Goal: Task Accomplishment & Management: Complete application form

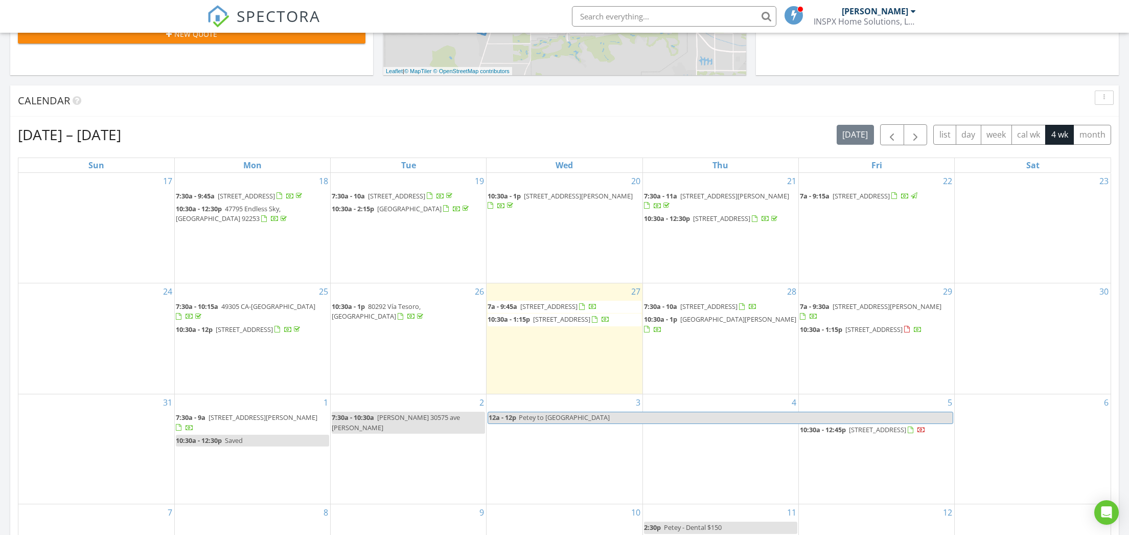
scroll to position [434, 0]
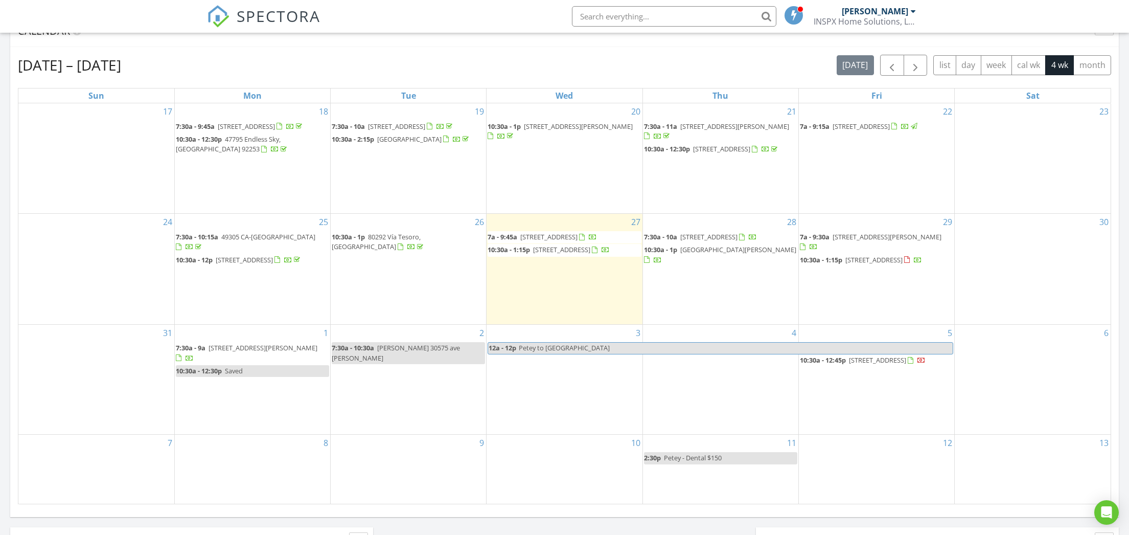
click at [246, 402] on div "1 7:30a - 9a 505 N Farrell Dr A2, Palm Springs 92262 10:30a - 12:30p Saved" at bounding box center [252, 378] width 155 height 109
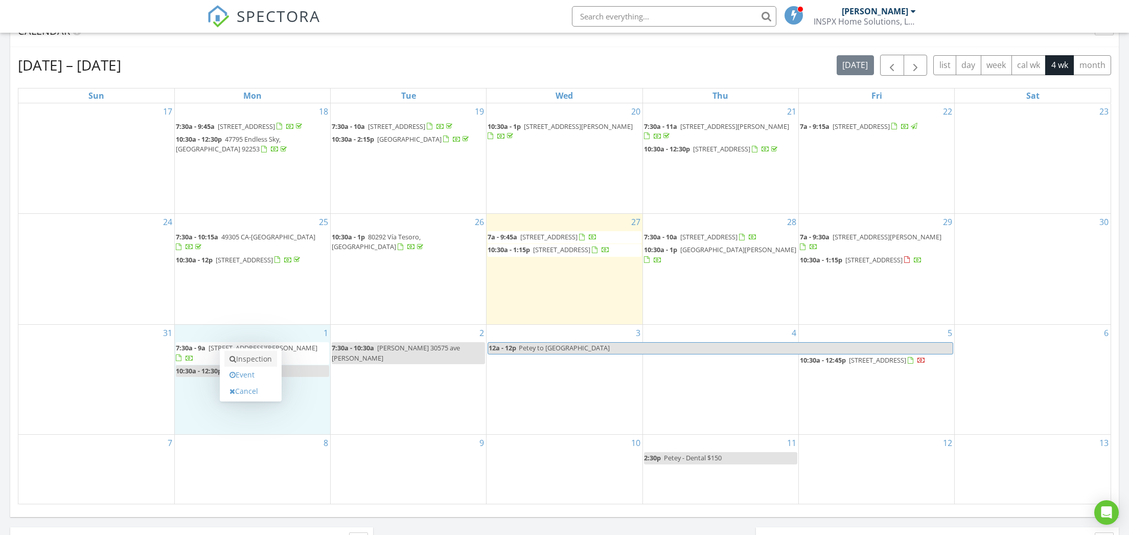
click at [253, 357] on link "Inspection" at bounding box center [250, 359] width 53 height 16
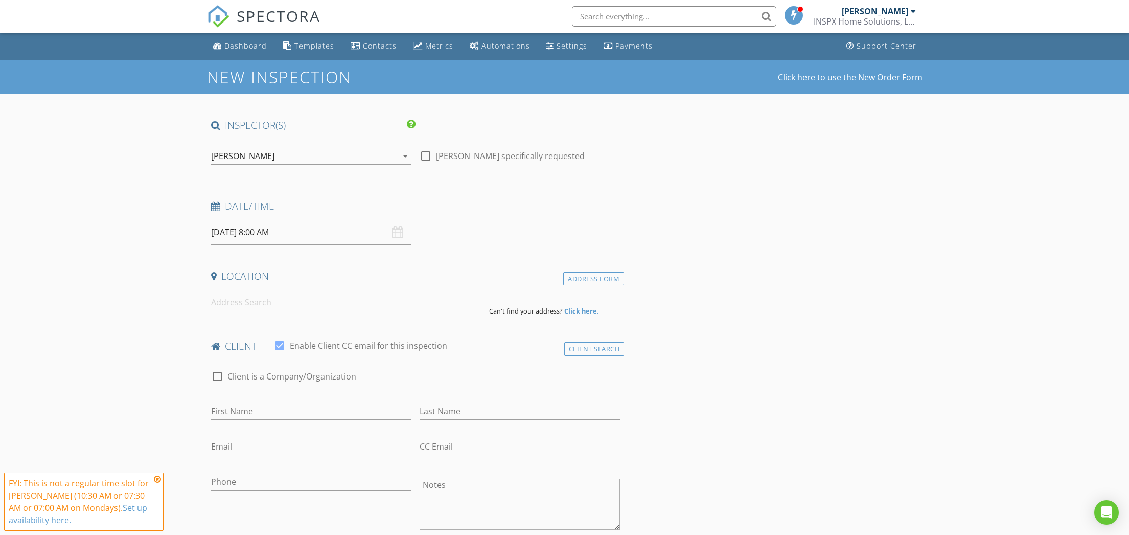
click at [423, 155] on div at bounding box center [425, 155] width 17 height 17
checkbox input "true"
click at [237, 233] on input "09/01/2025 8:00 AM" at bounding box center [311, 232] width 200 height 25
click at [222, 252] on icon at bounding box center [219, 254] width 7 height 7
select select "8"
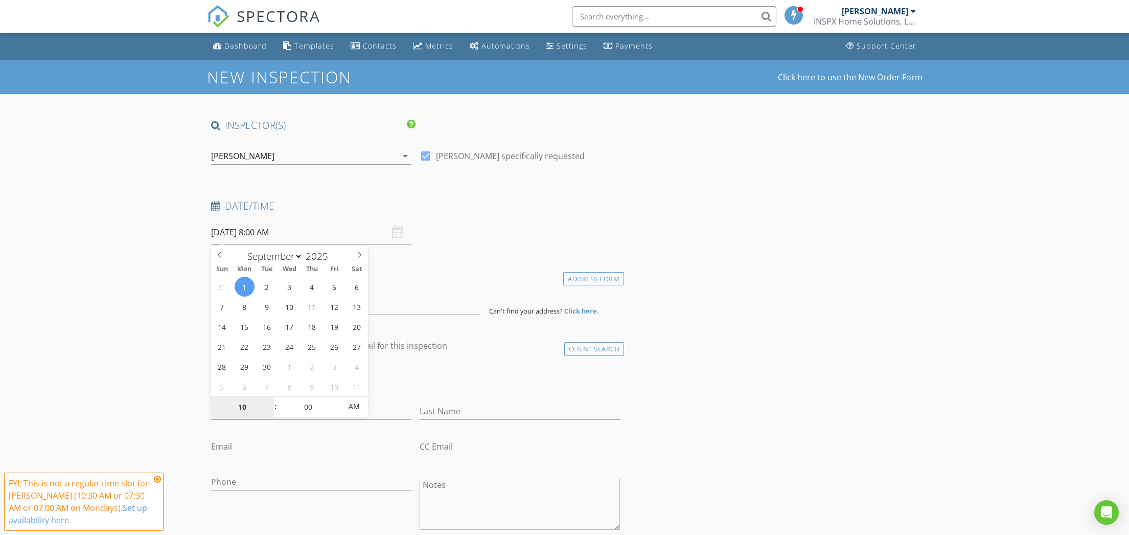
type input "10"
type input "09/01/2025 10:00 AM"
click at [473, 375] on div "check_box_outline_blank Client is a Company/Organization" at bounding box center [415, 381] width 409 height 27
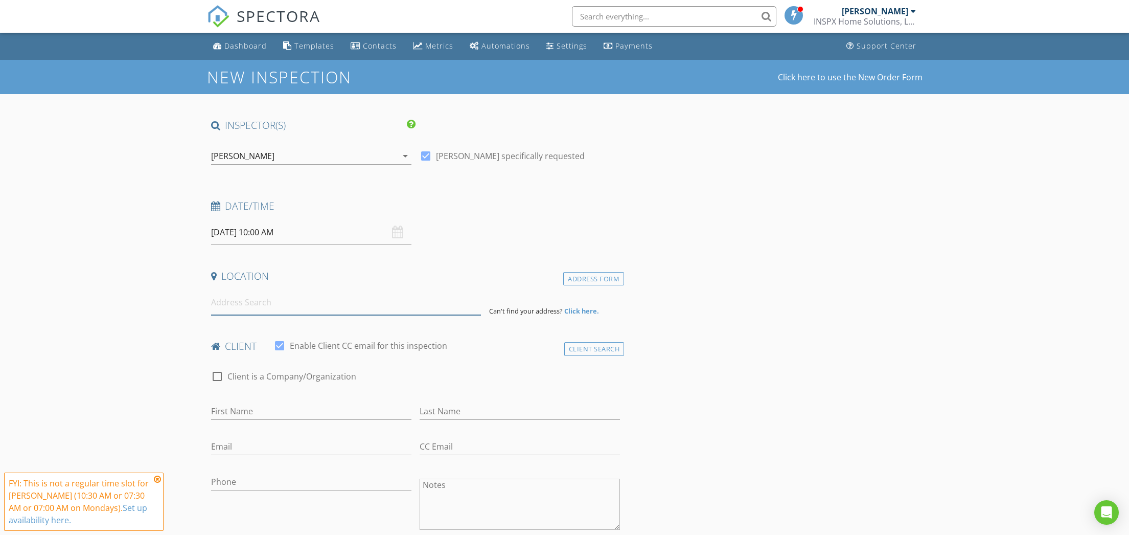
click at [256, 305] on input at bounding box center [346, 302] width 270 height 25
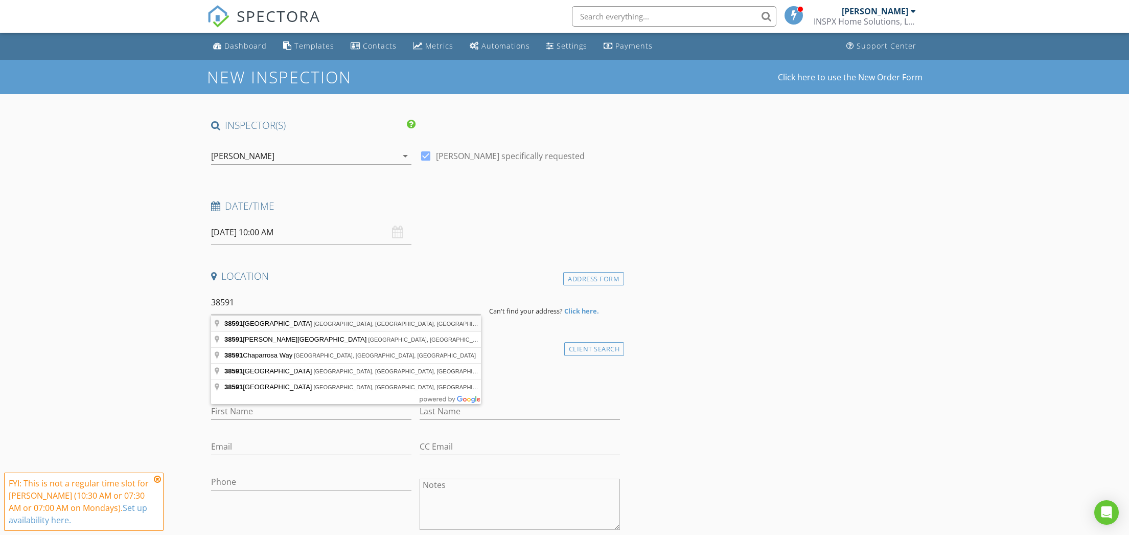
type input "38591 Desert Greens Drive West, Palm Desert, CA, USA"
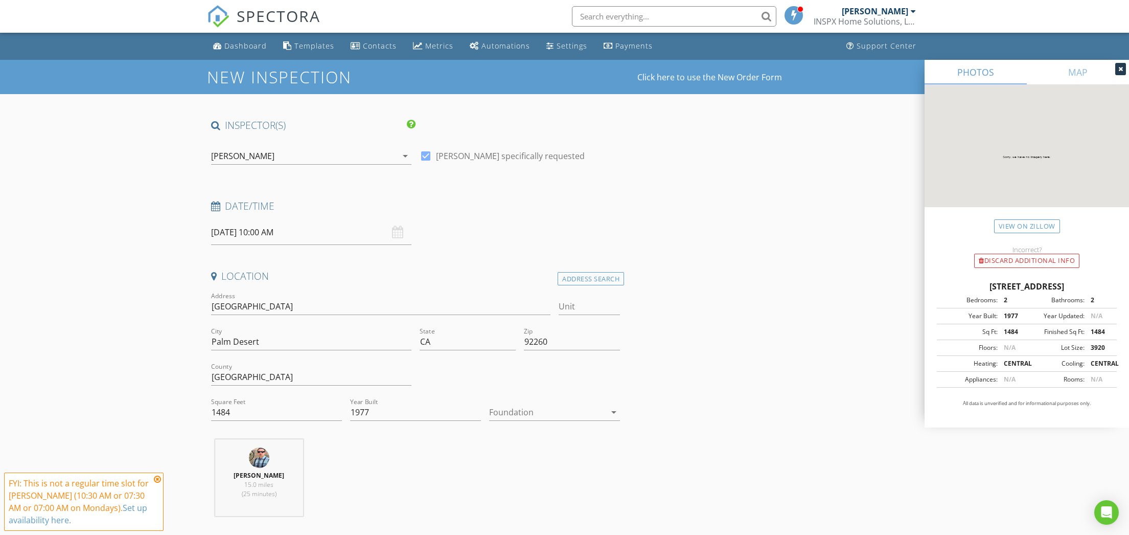
click at [568, 419] on div at bounding box center [547, 412] width 117 height 16
click at [554, 490] on div "Crawlspace" at bounding box center [554, 489] width 114 height 12
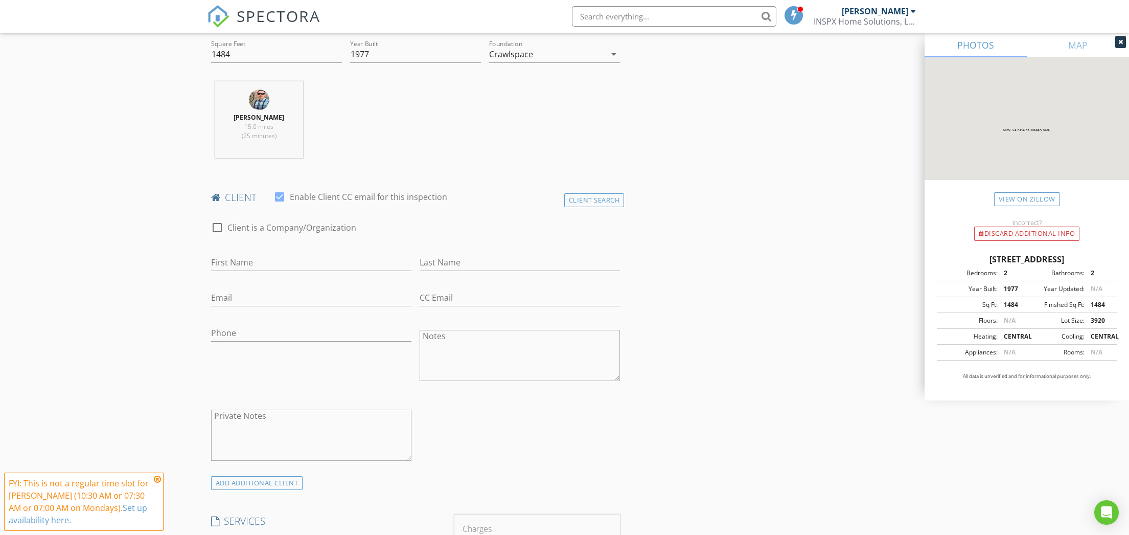
scroll to position [582, 0]
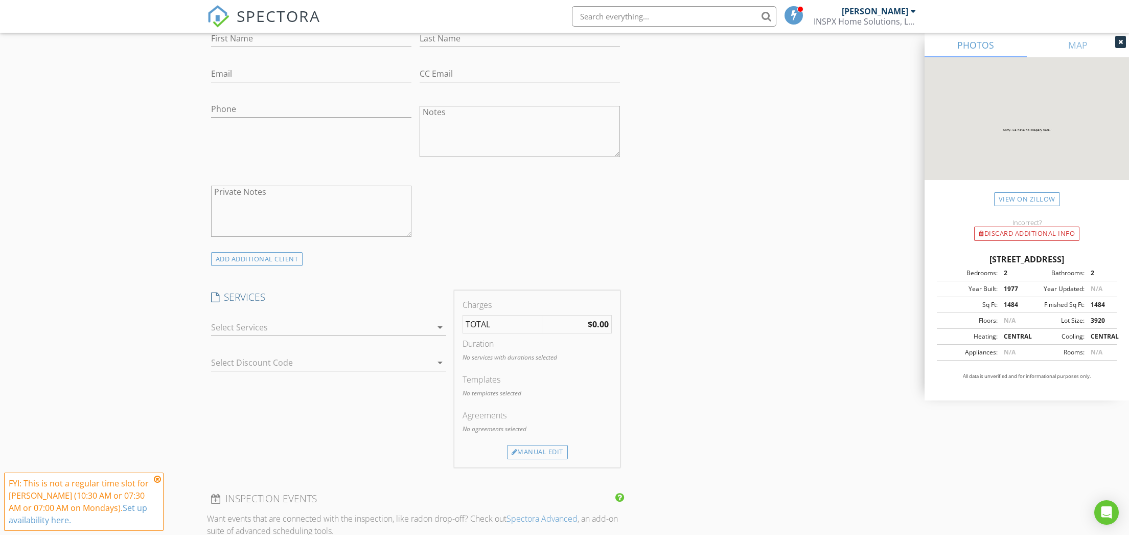
click at [262, 323] on div at bounding box center [321, 327] width 221 height 16
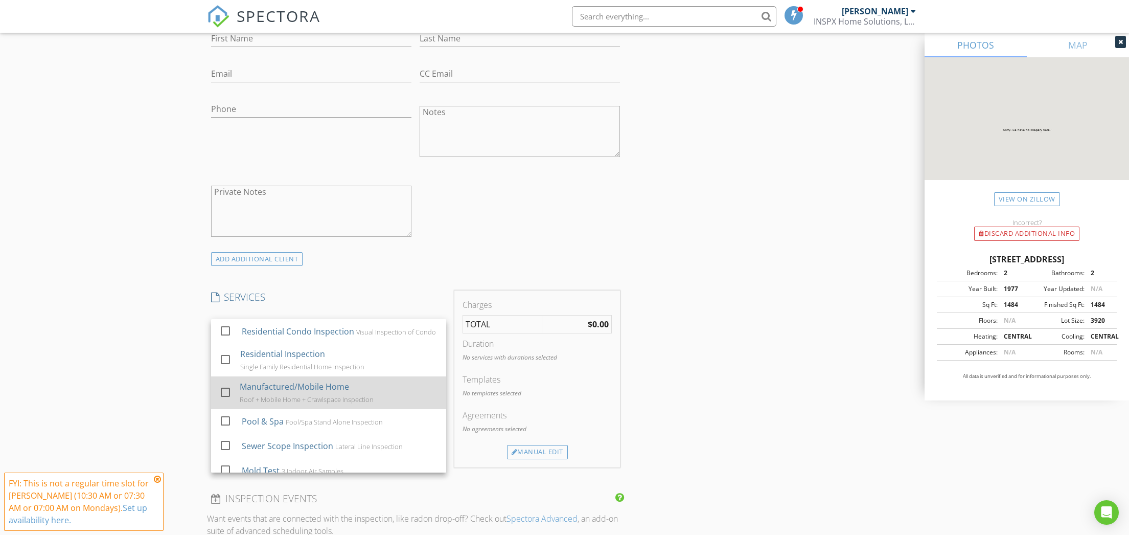
click at [294, 402] on div "Manufactured/Mobile Home Roof + Mobile Home + Crawlspace Inspection" at bounding box center [339, 392] width 198 height 33
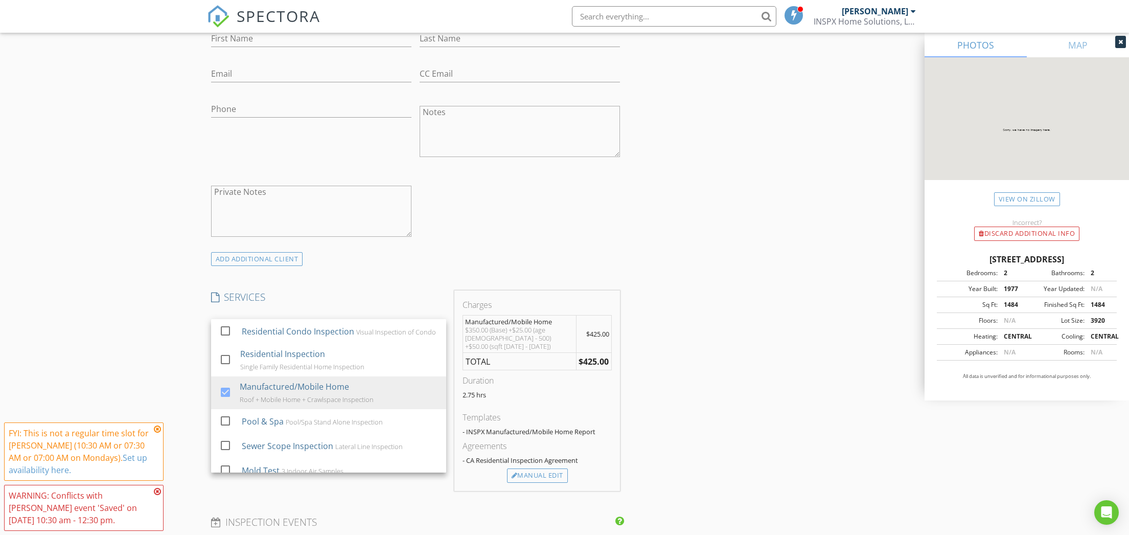
click at [482, 253] on div "ADD ADDITIONAL client" at bounding box center [416, 259] width 418 height 14
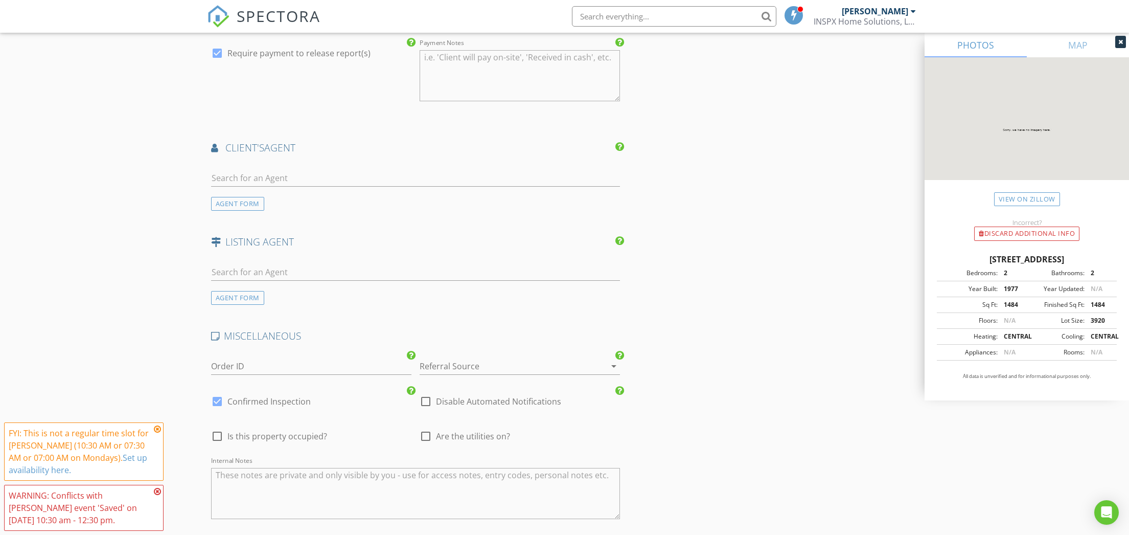
scroll to position [1375, 0]
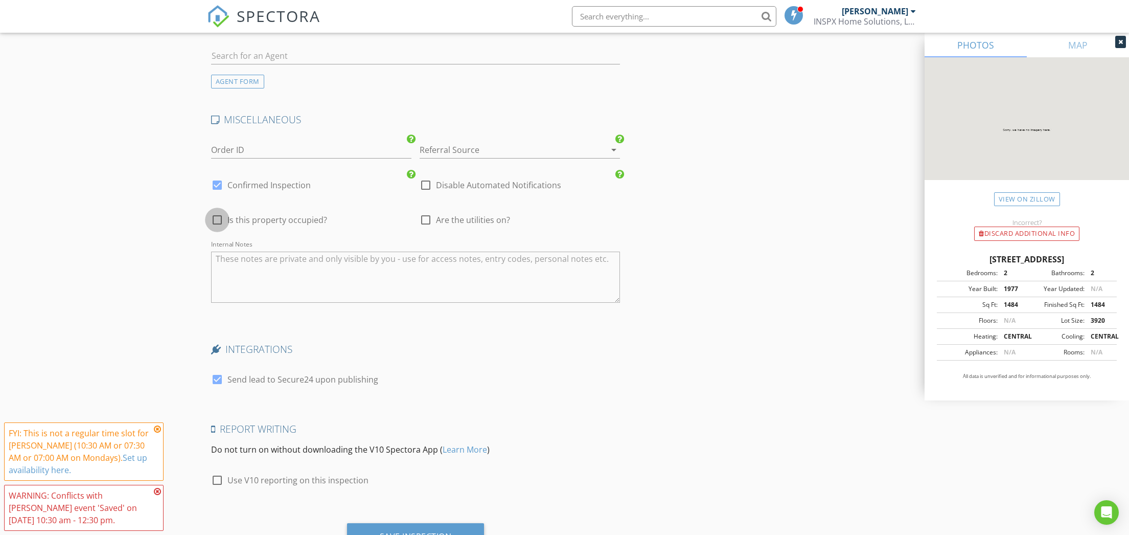
click at [217, 211] on div at bounding box center [216, 219] width 17 height 17
checkbox input "true"
click at [421, 212] on div at bounding box center [425, 219] width 17 height 17
checkbox input "true"
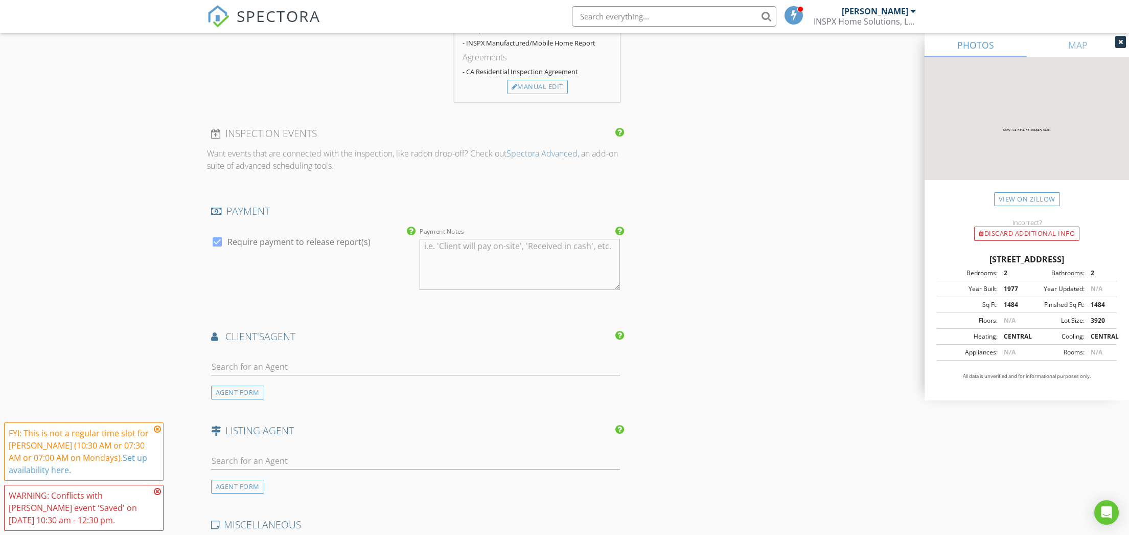
scroll to position [1027, 0]
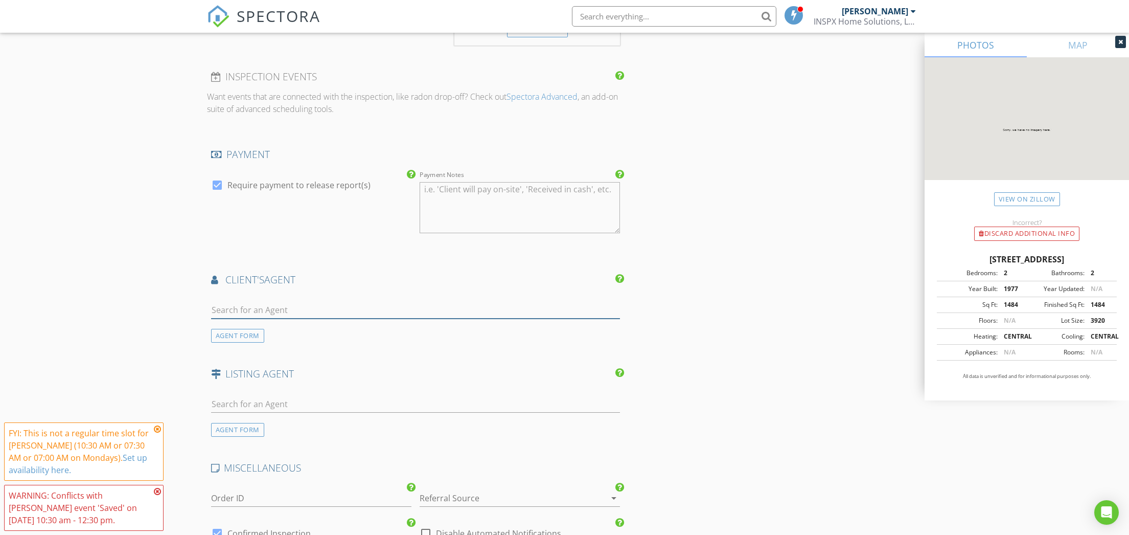
click at [288, 304] on input "text" at bounding box center [415, 310] width 409 height 17
type input "Lisa"
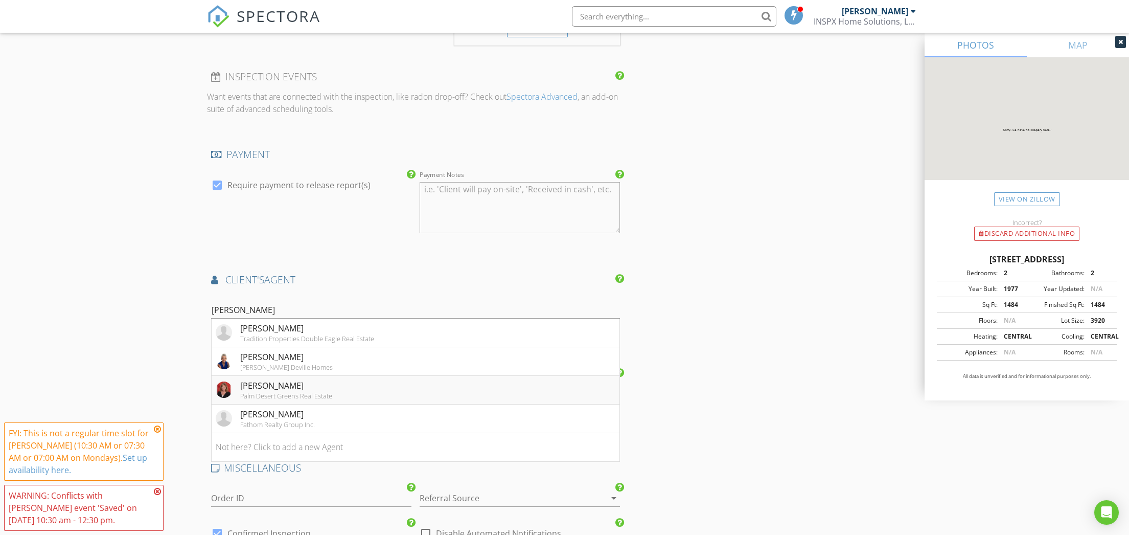
click at [289, 391] on div "Palm Desert Greens Real Estate" at bounding box center [286, 395] width 92 height 8
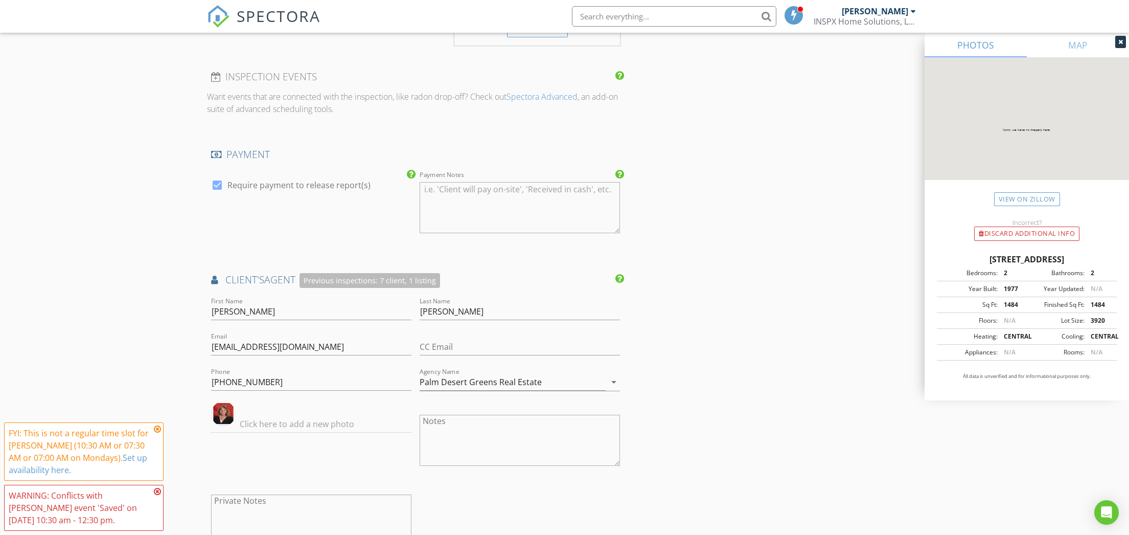
click at [724, 145] on div "INSPECTOR(S) check_box Paul Johnson PRIMARY Paul Johnson arrow_drop_down check_…" at bounding box center [564, 115] width 715 height 2047
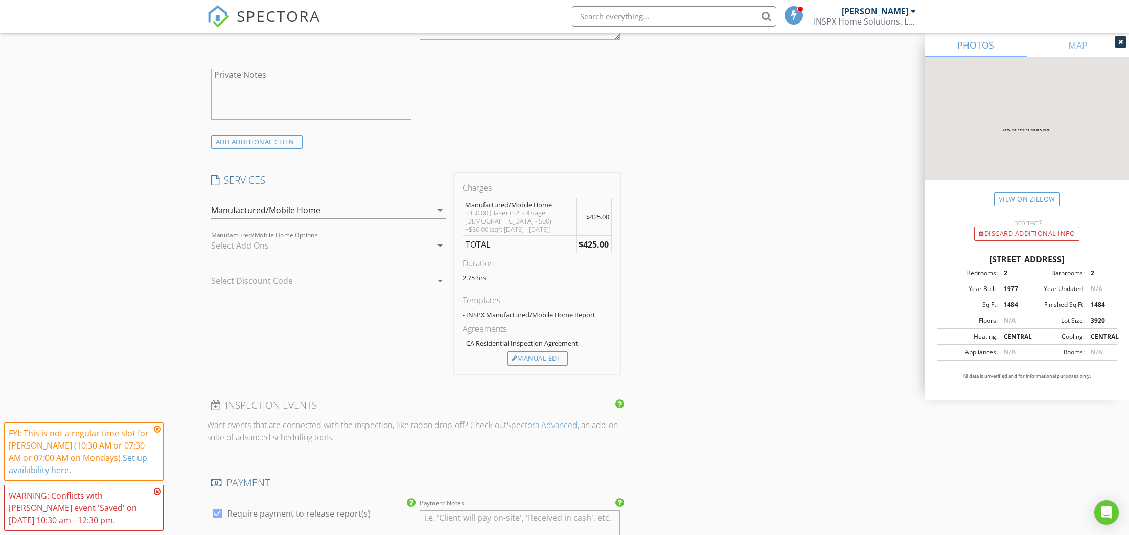
scroll to position [475, 0]
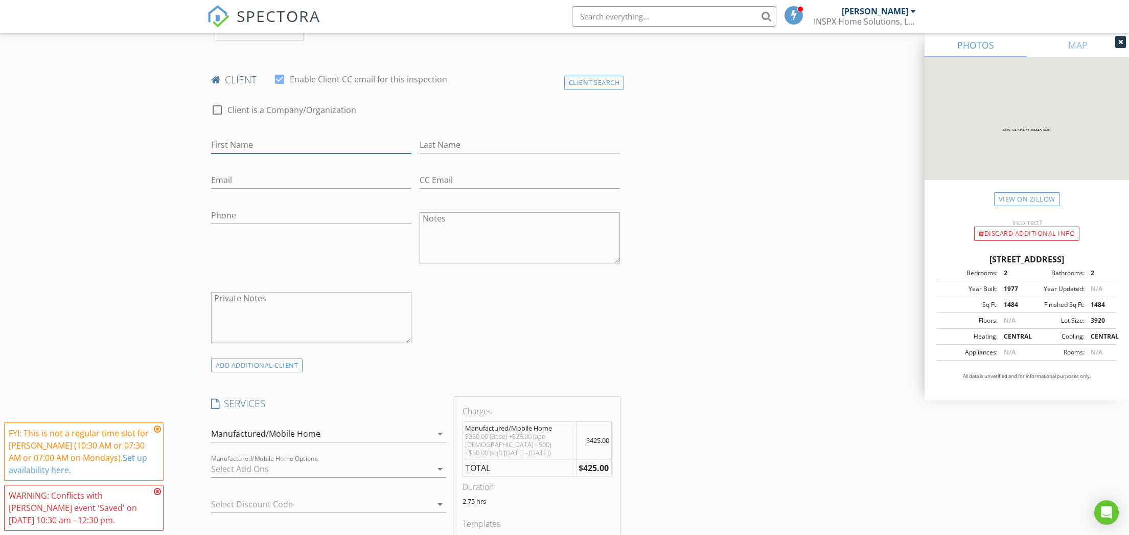
click at [335, 141] on input "First Name" at bounding box center [311, 144] width 200 height 17
type input "Suzanne"
click at [483, 144] on input "Last Name" at bounding box center [520, 144] width 200 height 17
type input "Albert"
click at [295, 215] on input "Phone" at bounding box center [311, 215] width 200 height 17
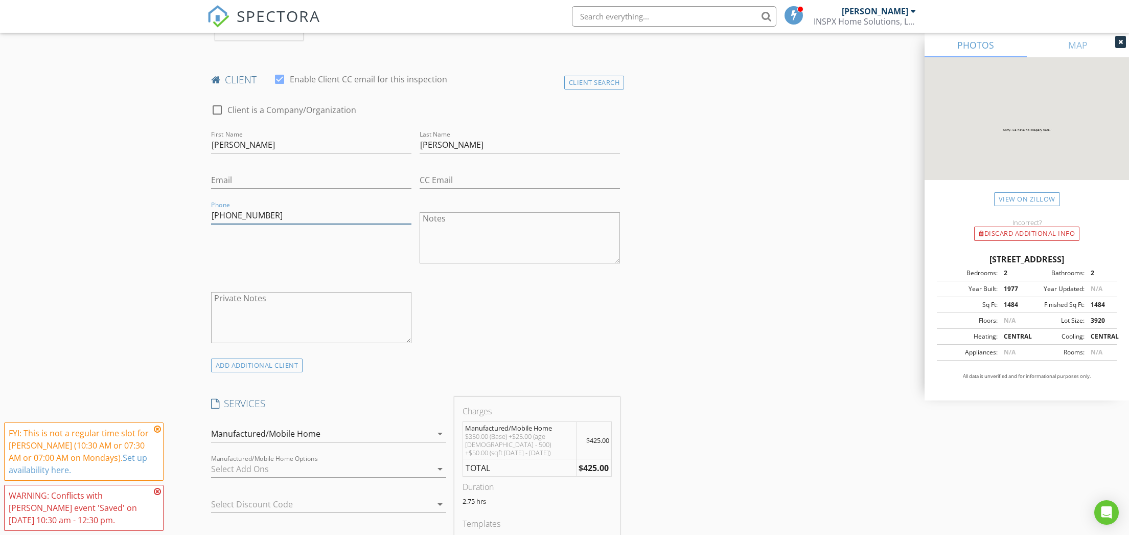
type input "760-777-7844"
click at [305, 181] on input "Email" at bounding box center [311, 180] width 200 height 17
type input "89putters74wcc@gmail.com"
click at [278, 237] on div "Phone 760-777-7844" at bounding box center [311, 239] width 208 height 80
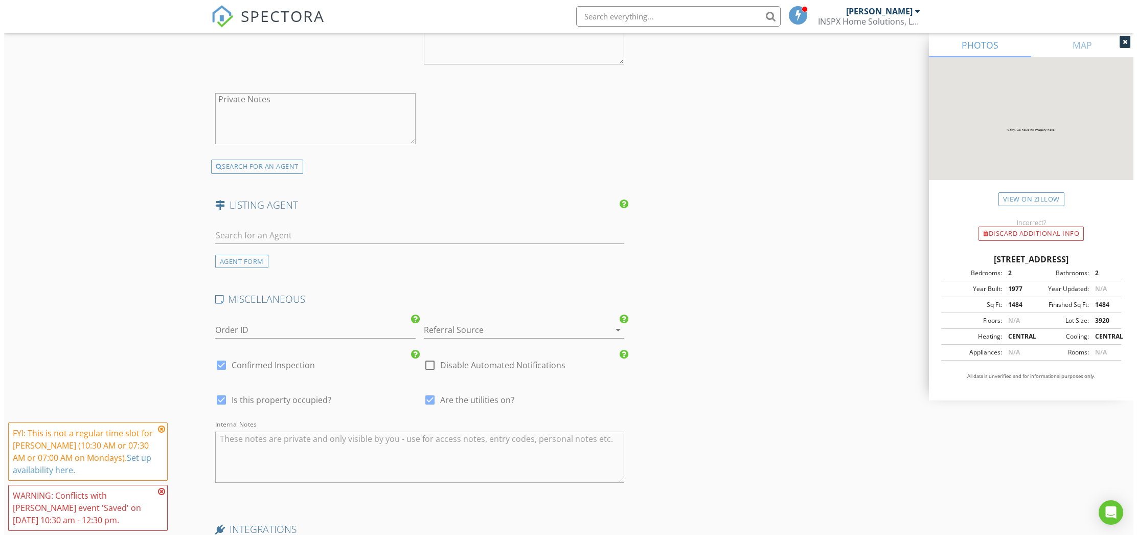
scroll to position [1646, 0]
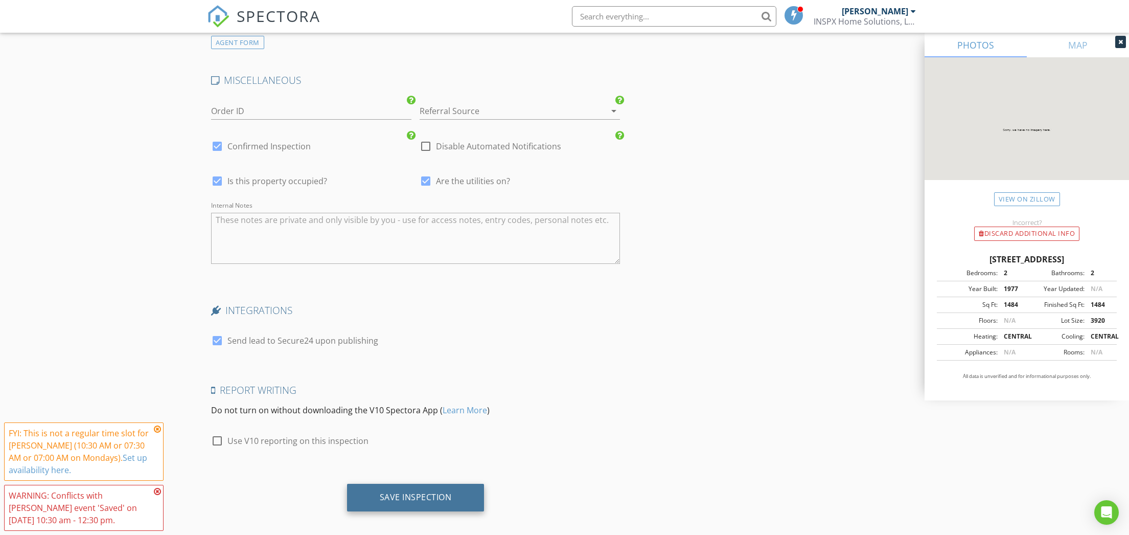
click at [451, 492] on div "Save Inspection" at bounding box center [415, 497] width 137 height 28
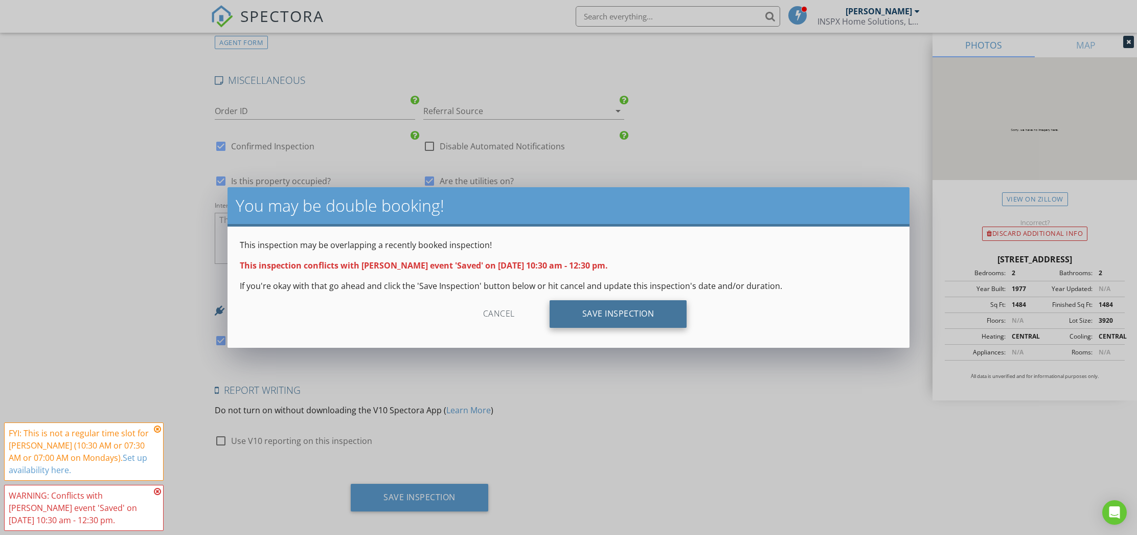
click at [621, 316] on div "Save Inspection" at bounding box center [617, 314] width 137 height 28
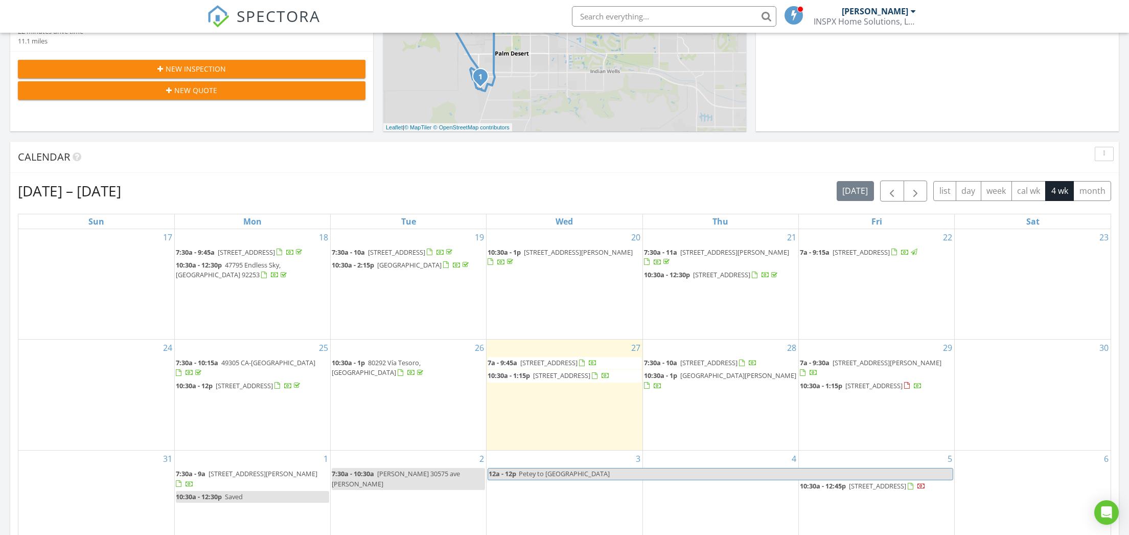
scroll to position [535, 0]
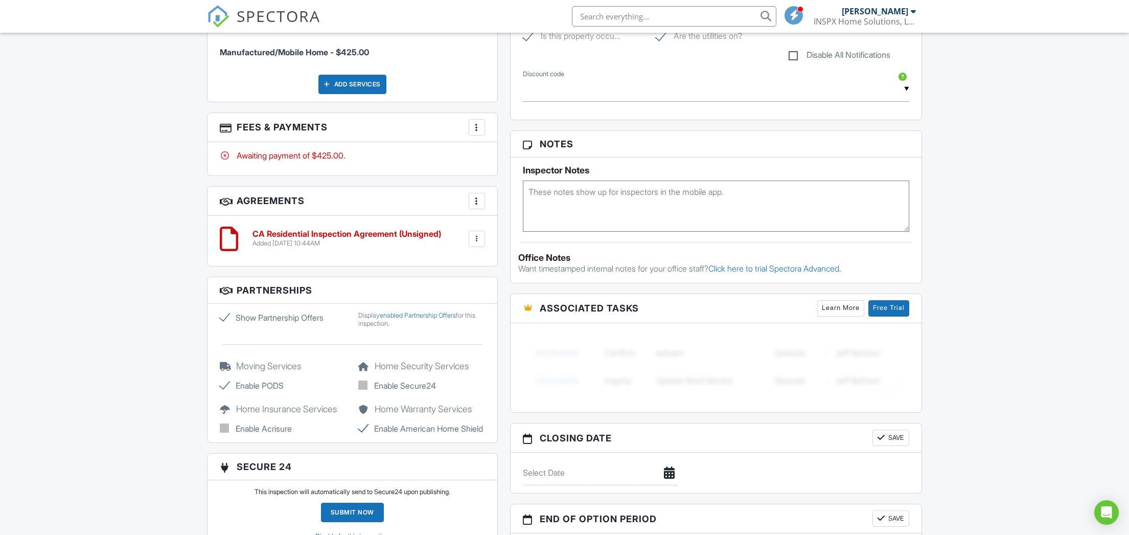
scroll to position [865, 0]
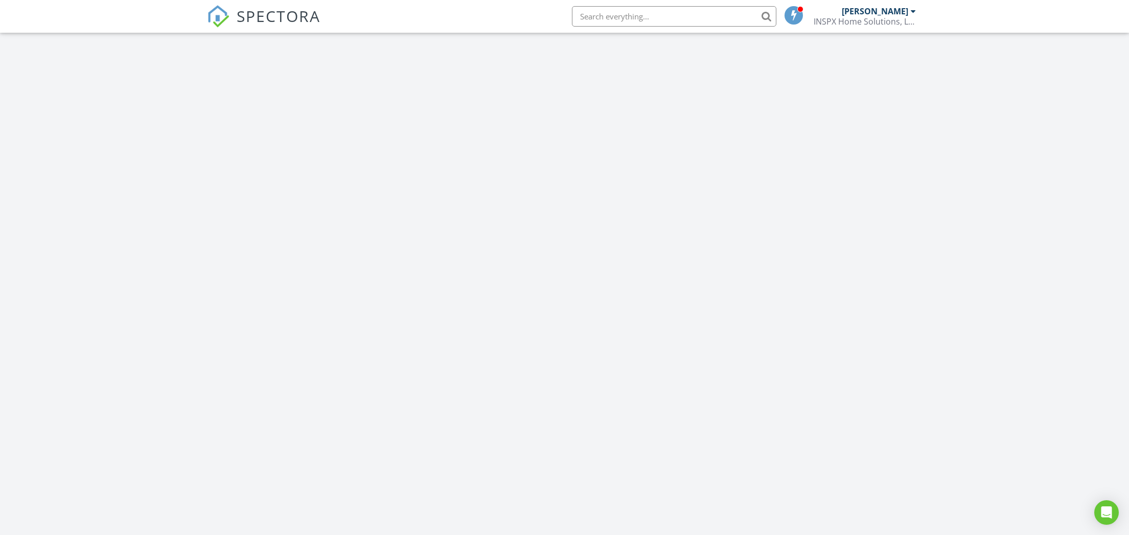
scroll to position [946, 1145]
